Goal: Check status: Check status

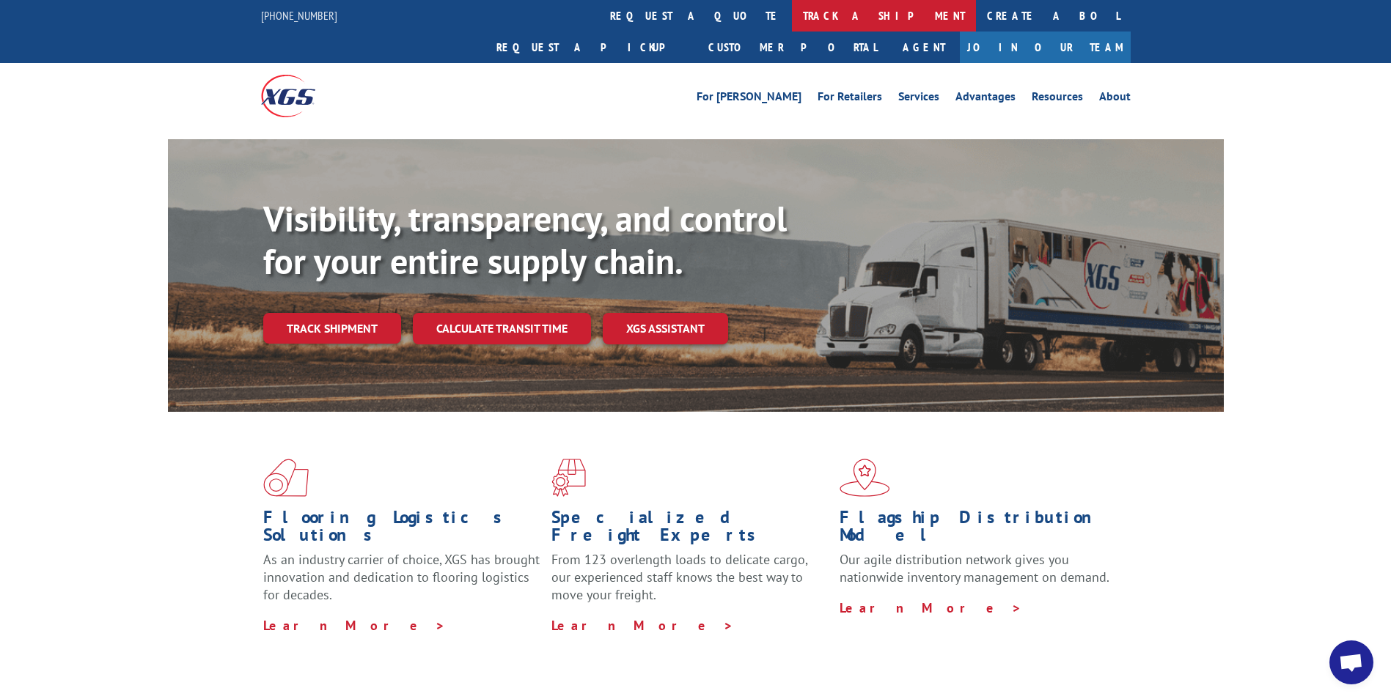
click at [792, 17] on link "track a shipment" at bounding box center [884, 16] width 184 height 32
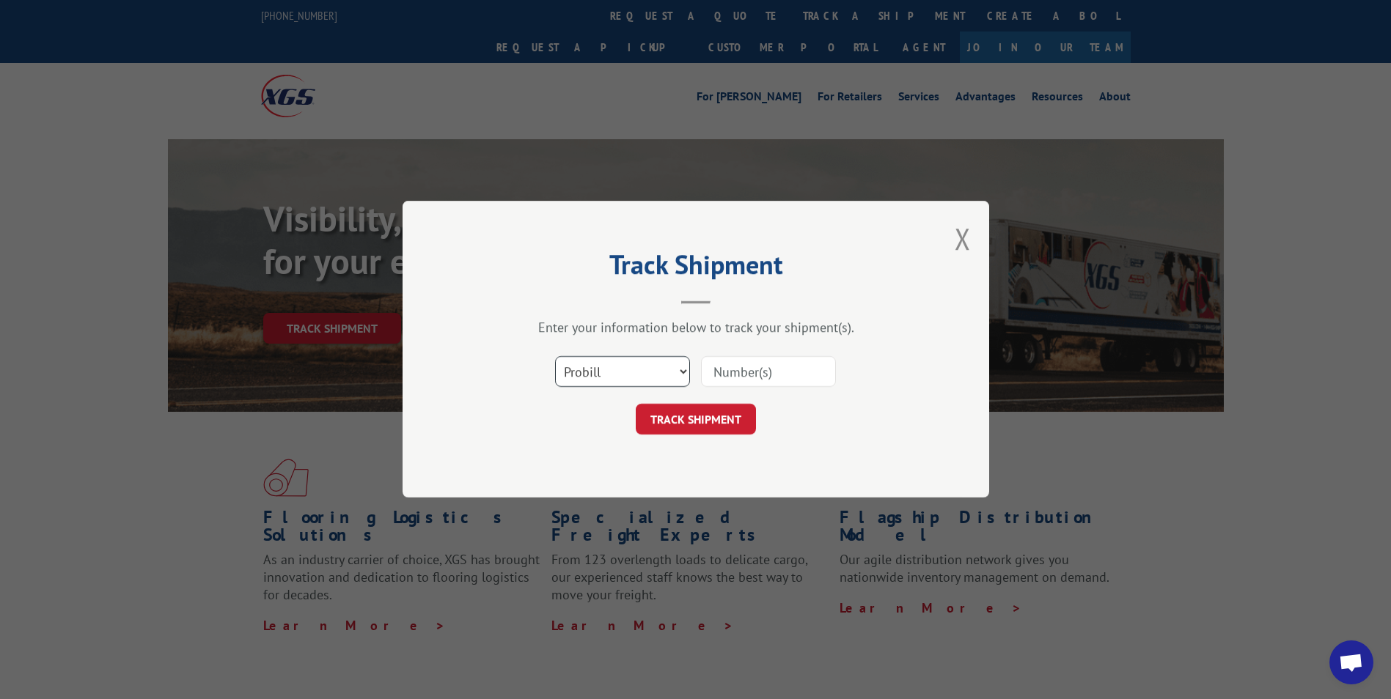
click at [681, 367] on select "Select category... Probill BOL PO" at bounding box center [622, 372] width 135 height 31
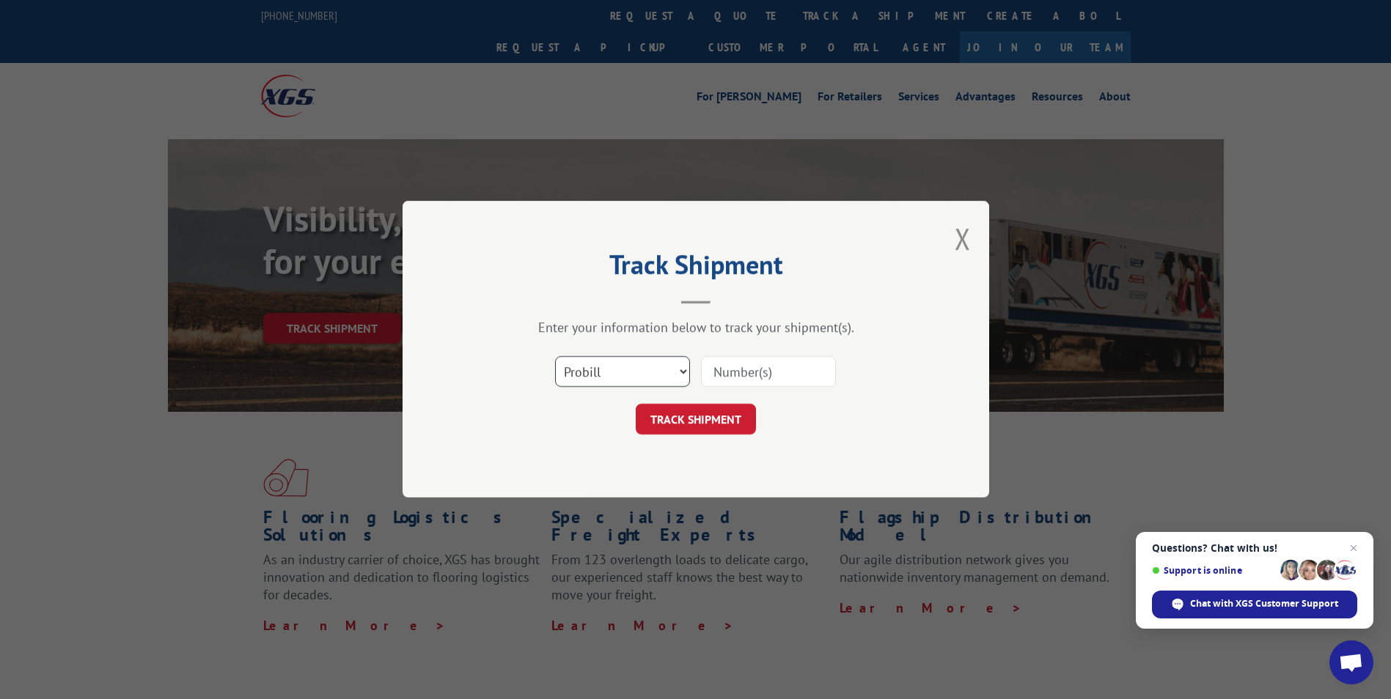
select select "bol"
click at [555, 357] on select "Select category... Probill BOL PO" at bounding box center [622, 372] width 135 height 31
click at [737, 365] on input at bounding box center [768, 372] width 135 height 31
paste input "6016709"
type input "6016709"
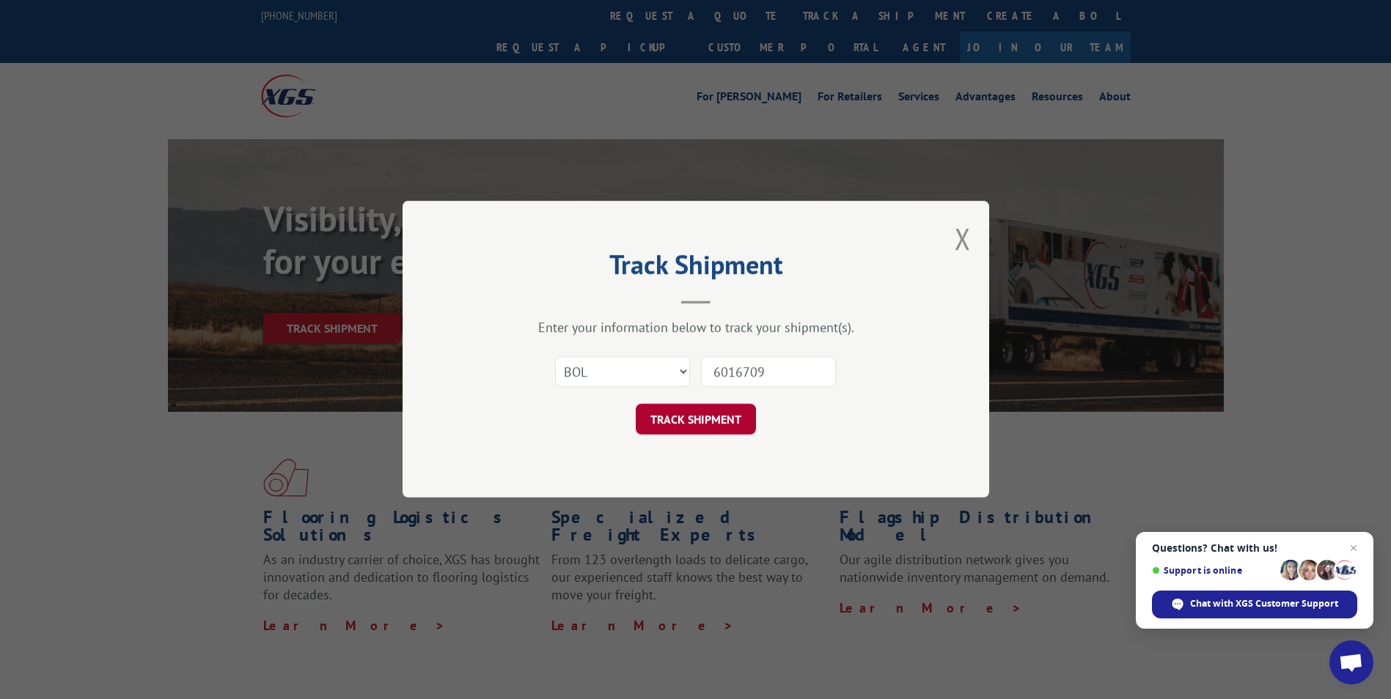
click at [718, 416] on button "TRACK SHIPMENT" at bounding box center [696, 420] width 120 height 31
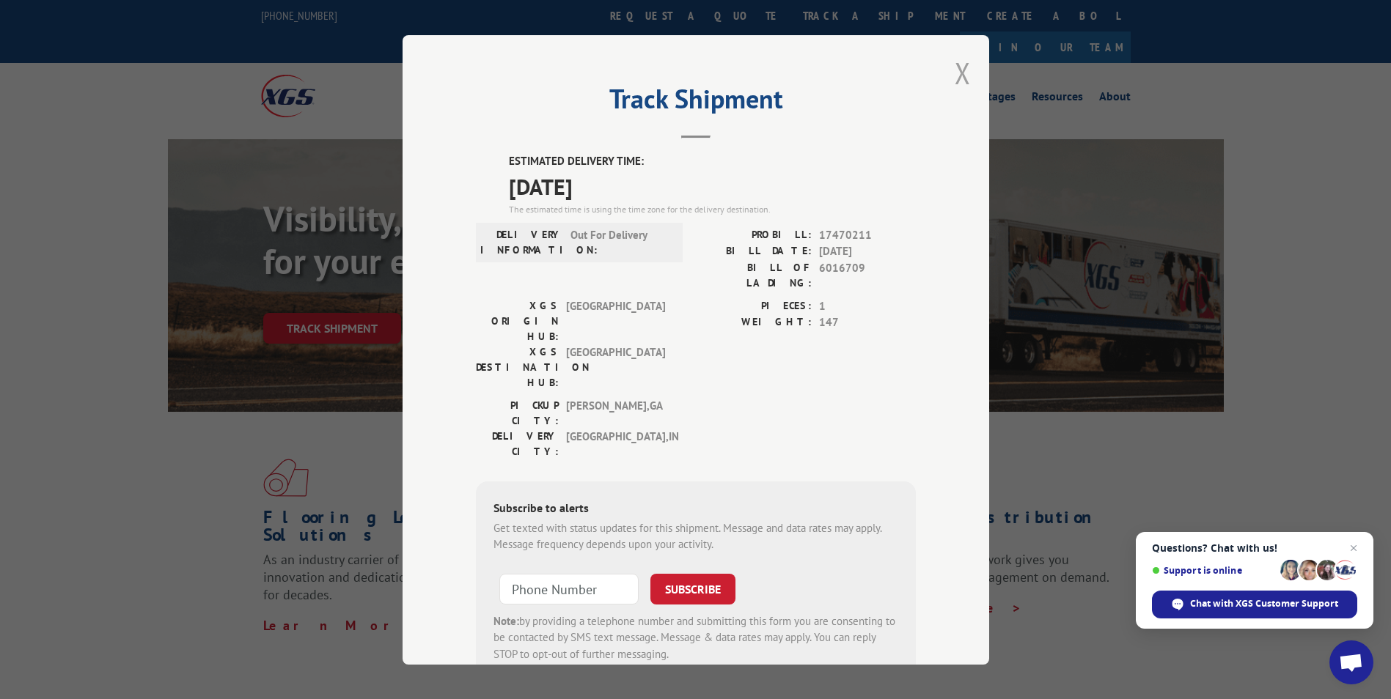
click at [957, 76] on button "Close modal" at bounding box center [962, 73] width 16 height 39
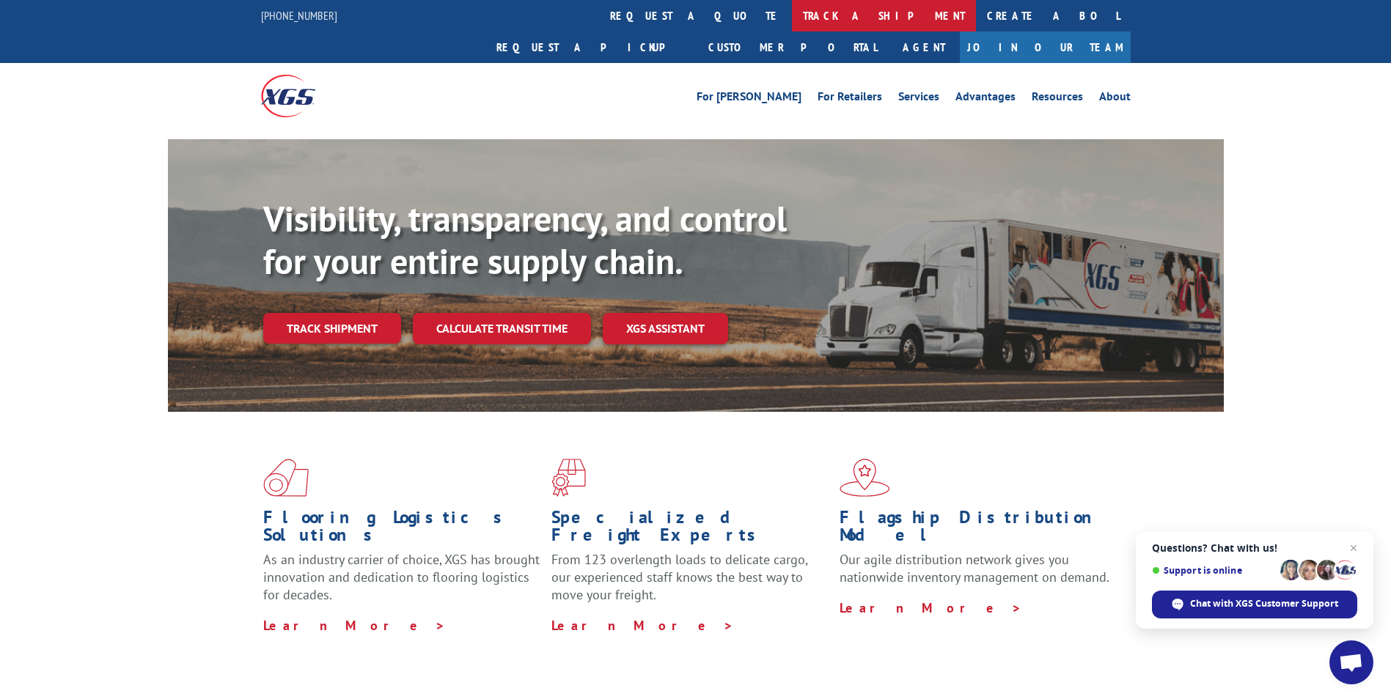
click at [792, 8] on link "track a shipment" at bounding box center [884, 16] width 184 height 32
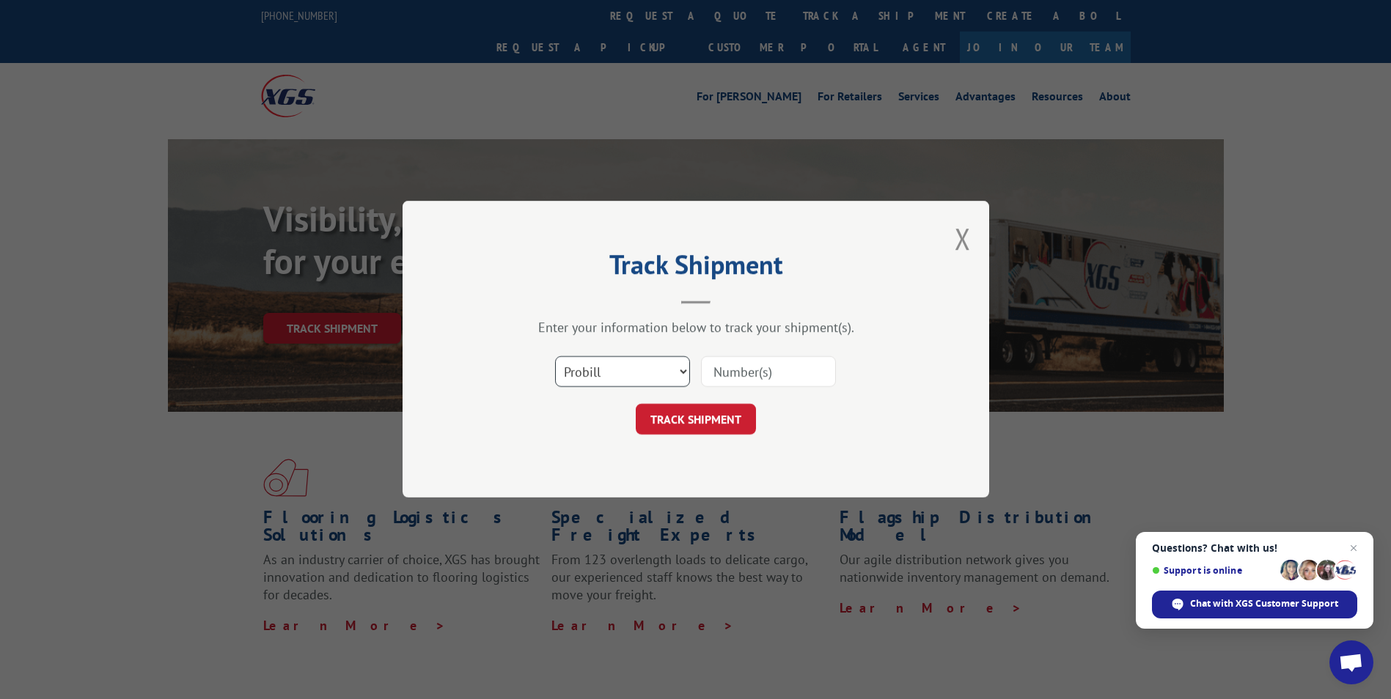
click at [634, 379] on select "Select category... Probill BOL PO" at bounding box center [622, 372] width 135 height 31
select select "bol"
click at [555, 357] on select "Select category... Probill BOL PO" at bounding box center [622, 372] width 135 height 31
click at [745, 372] on input at bounding box center [768, 372] width 135 height 31
type input "60251752"
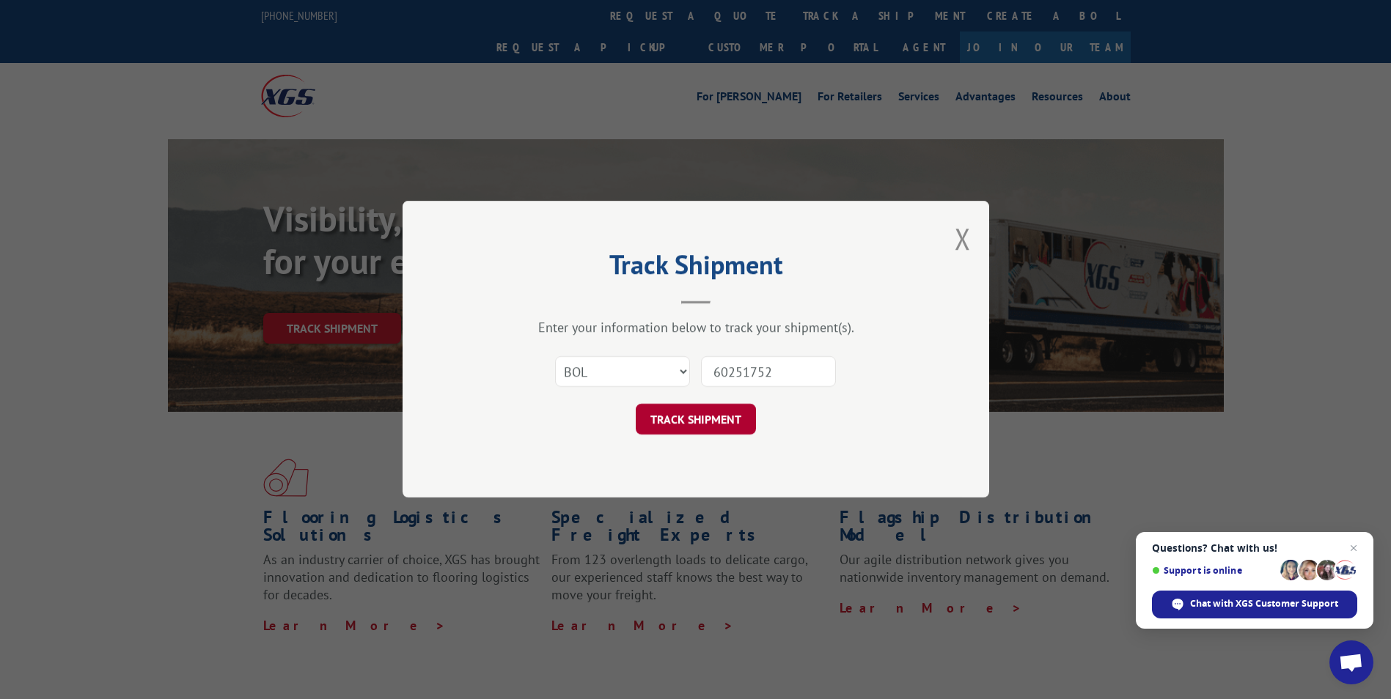
click at [718, 411] on button "TRACK SHIPMENT" at bounding box center [696, 420] width 120 height 31
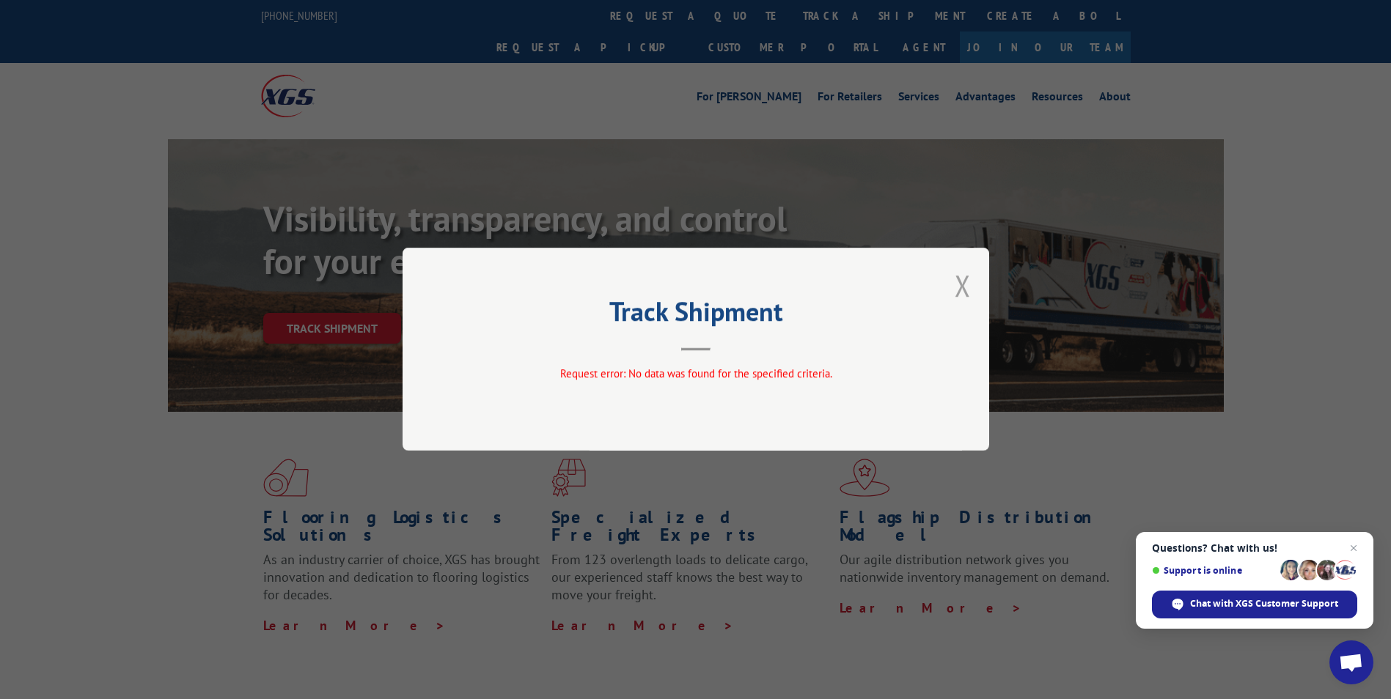
click at [960, 283] on button "Close modal" at bounding box center [962, 285] width 16 height 39
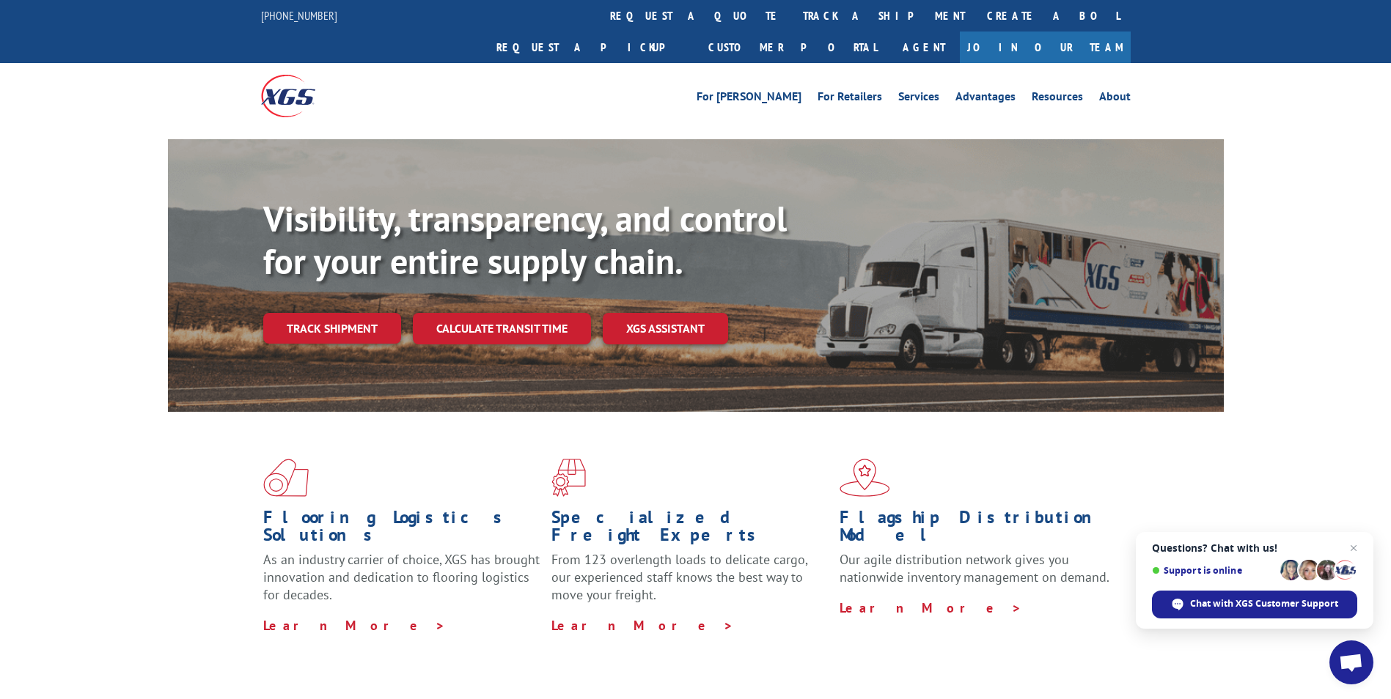
click at [1277, 312] on div "Visibility, transparency, and control for your entire supply chain. Track shipm…" at bounding box center [695, 289] width 1391 height 301
